Goal: Check status: Check status

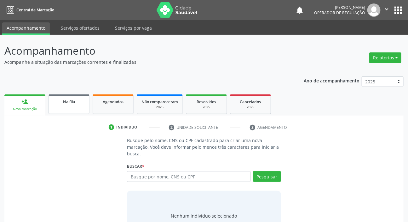
click at [59, 106] on link "Na fila" at bounding box center [69, 104] width 41 height 20
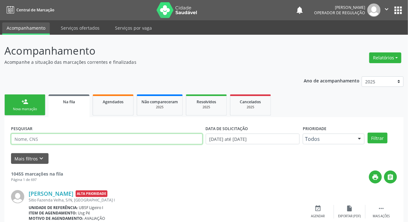
click at [72, 140] on input "text" at bounding box center [107, 138] width 192 height 11
paste input "708 4052 1671 3162"
type input "708 4052 1671 3162"
click at [368, 132] on button "Filtrar" at bounding box center [378, 137] width 20 height 11
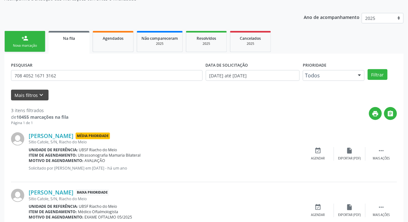
scroll to position [61, 0]
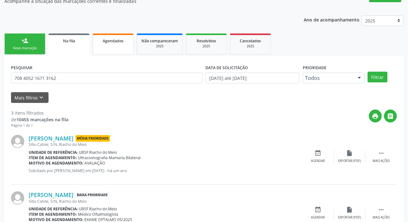
click at [107, 46] on link "Agendados" at bounding box center [113, 43] width 41 height 21
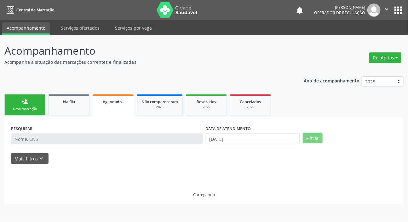
scroll to position [0, 0]
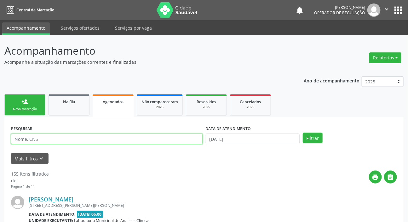
click at [84, 139] on input "text" at bounding box center [107, 138] width 192 height 11
paste input "708 4052 1671 3162"
type input "708 4052 1671 3162"
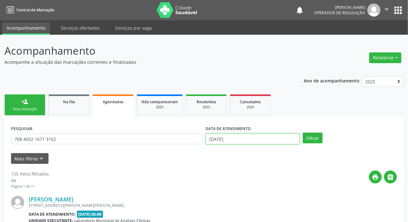
click at [242, 137] on input "[DATE]" at bounding box center [253, 138] width 94 height 11
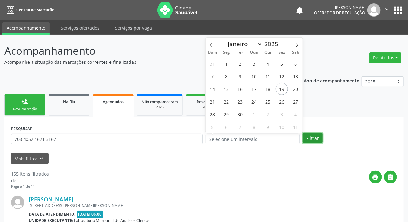
click at [310, 138] on button "Filtrar" at bounding box center [313, 137] width 20 height 11
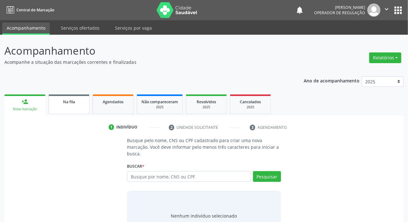
drag, startPoint x: 80, startPoint y: 112, endPoint x: 79, endPoint y: 117, distance: 5.0
click at [80, 113] on link "Na fila" at bounding box center [69, 104] width 41 height 20
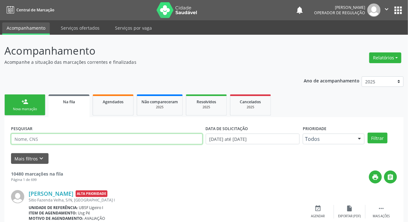
click at [50, 139] on input "text" at bounding box center [107, 138] width 192 height 11
click at [368, 132] on button "Filtrar" at bounding box center [378, 137] width 20 height 11
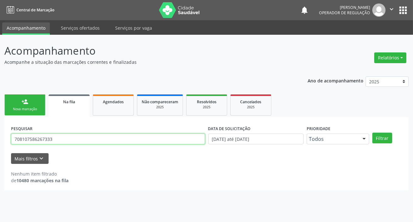
click at [44, 141] on input "708107586267333" at bounding box center [108, 138] width 194 height 11
type input "708107586261333"
click at [372, 132] on button "Filtrar" at bounding box center [382, 137] width 20 height 11
click at [58, 141] on input "708107586261333" at bounding box center [108, 138] width 194 height 11
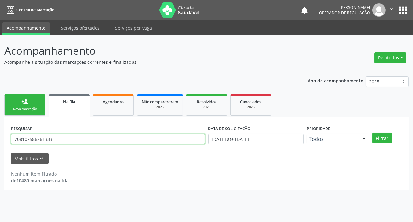
click at [58, 141] on input "708107586261333" at bounding box center [108, 138] width 194 height 11
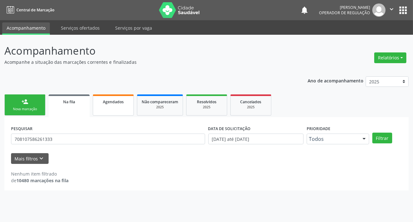
click at [126, 107] on link "Agendados" at bounding box center [113, 104] width 41 height 21
select select "8"
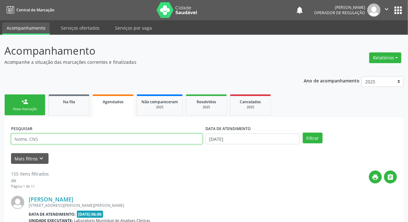
click at [112, 138] on input "text" at bounding box center [107, 138] width 192 height 11
paste input "708107586261333"
type input "708107586261333"
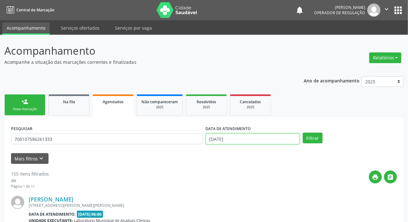
click at [245, 141] on input "[DATE]" at bounding box center [253, 138] width 94 height 11
click at [321, 133] on button "Filtrar" at bounding box center [313, 137] width 20 height 11
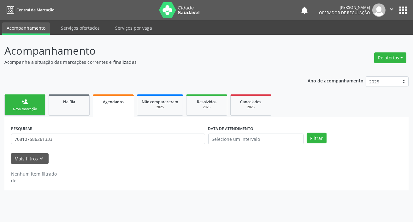
click at [406, 14] on button "apps" at bounding box center [402, 10] width 11 height 11
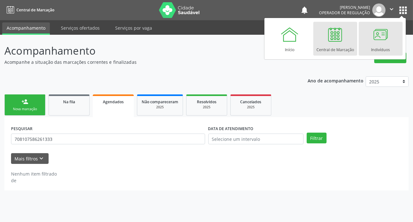
click at [373, 38] on div at bounding box center [380, 34] width 19 height 19
